Goal: Task Accomplishment & Management: Manage account settings

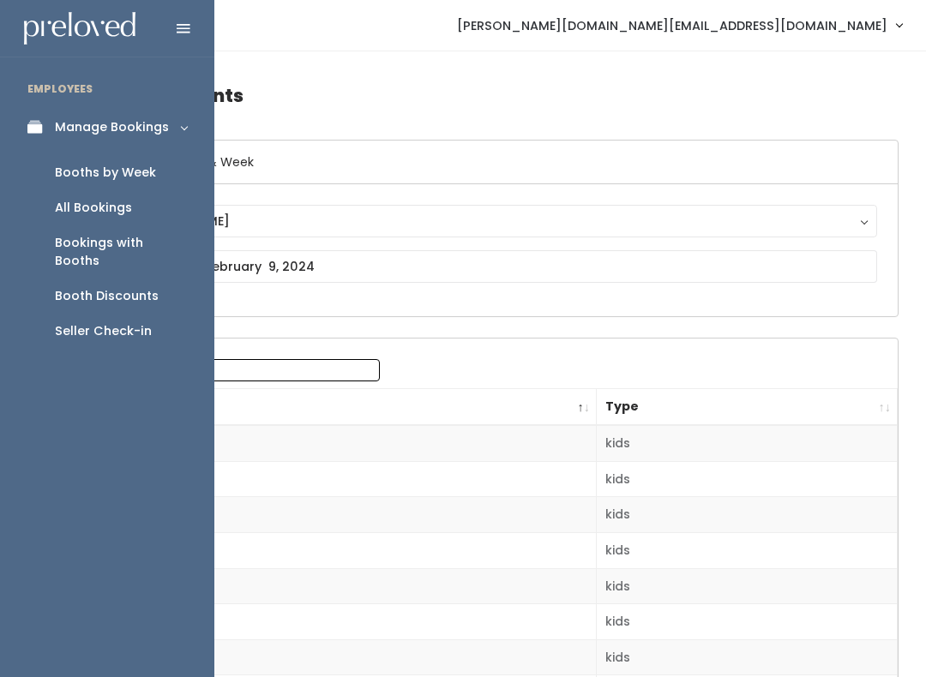
click at [165, 169] on link "Booths by Week" at bounding box center [107, 172] width 214 height 35
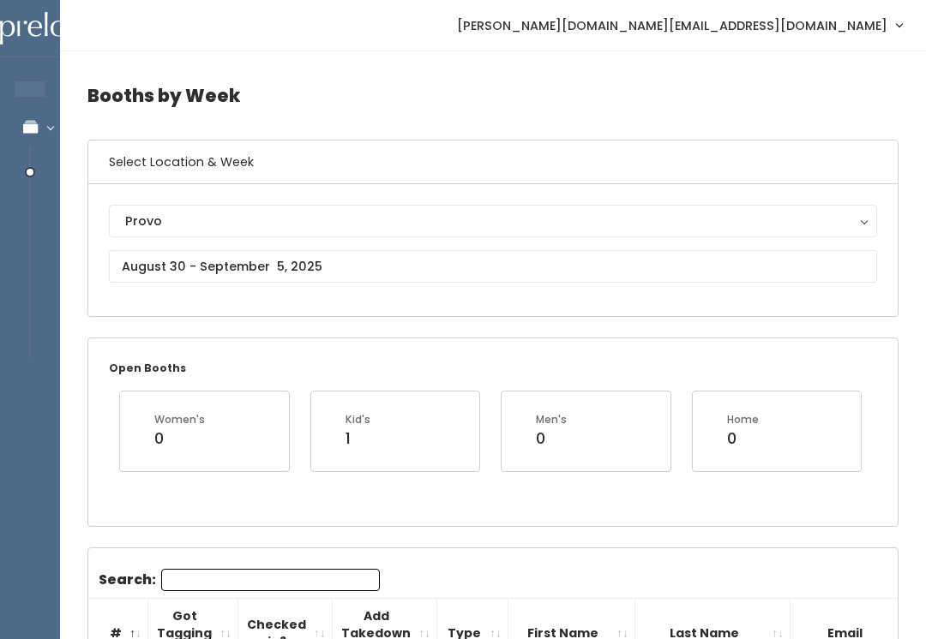
click at [373, 220] on div "Provo" at bounding box center [492, 221] width 735 height 19
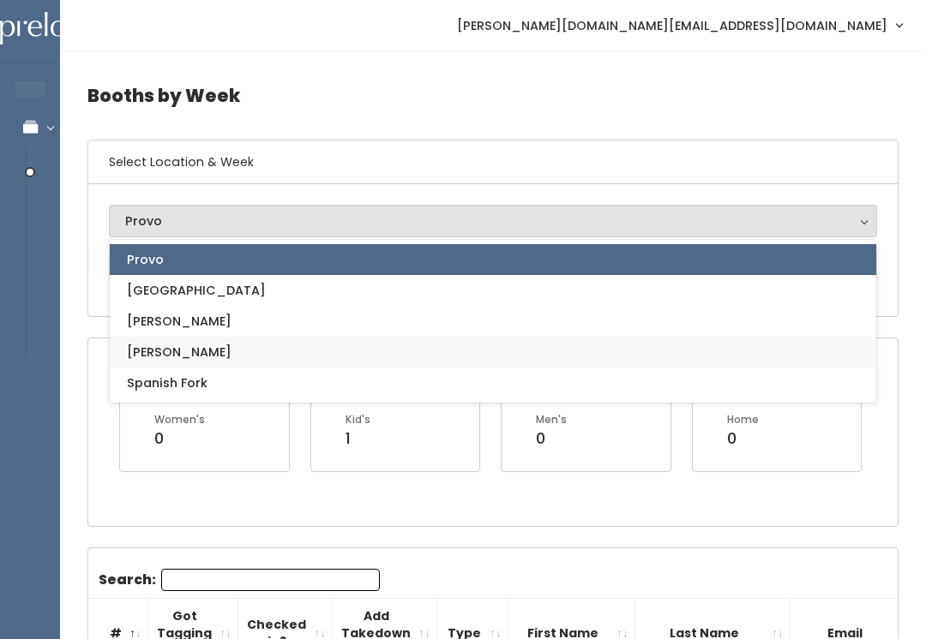
click at [358, 354] on link "[PERSON_NAME]" at bounding box center [493, 352] width 766 height 31
select select "3"
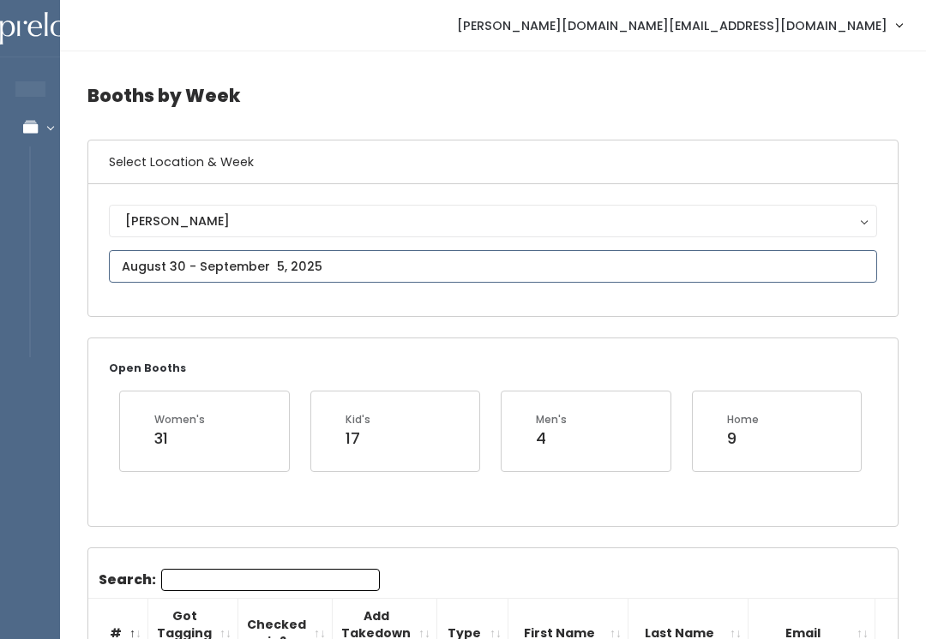
click at [416, 257] on input "text" at bounding box center [493, 266] width 768 height 33
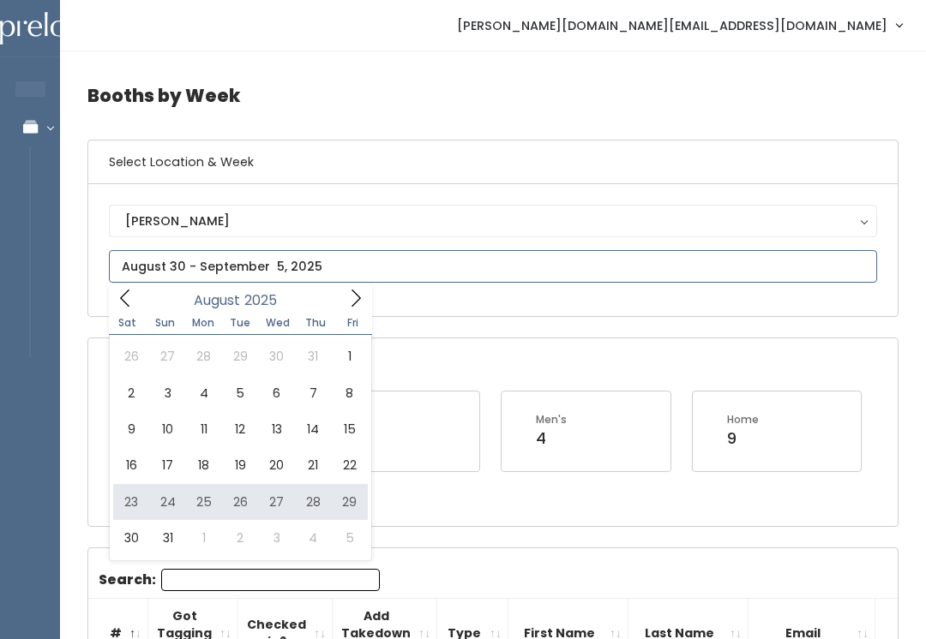
type input "August 23 to August 29"
